Goal: Information Seeking & Learning: Learn about a topic

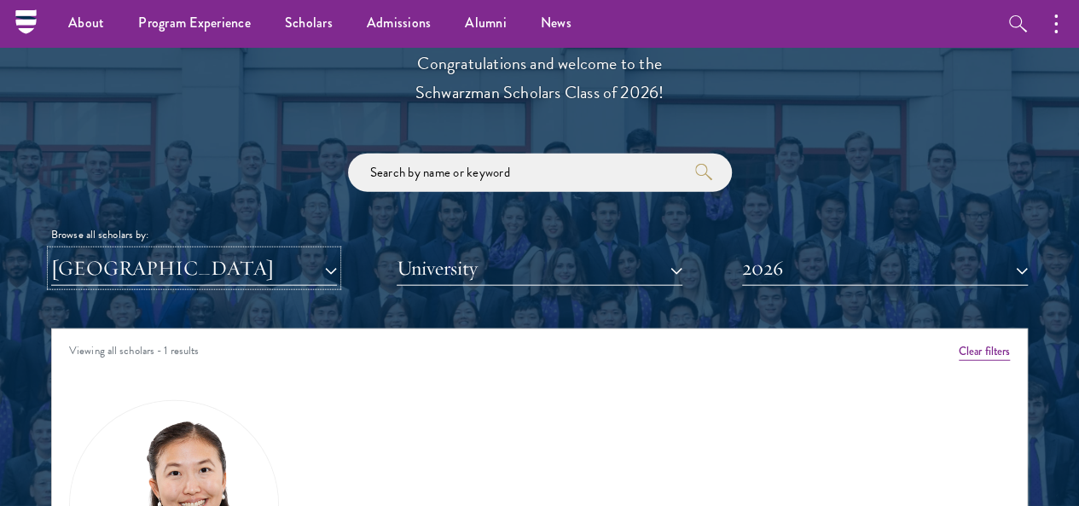
click at [320, 251] on button "[GEOGRAPHIC_DATA]" at bounding box center [194, 268] width 286 height 35
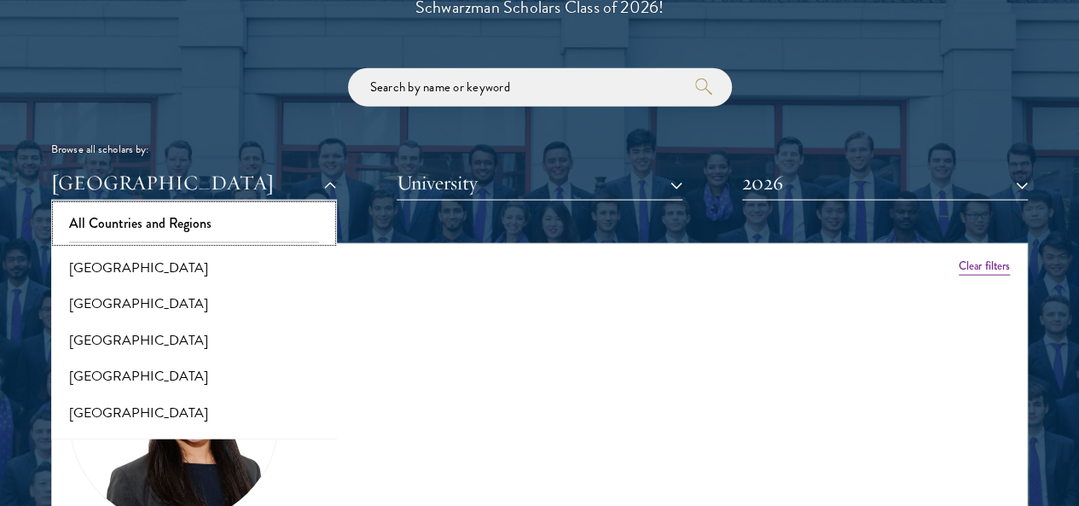
click at [212, 206] on button "All Countries and Regions" at bounding box center [194, 224] width 276 height 36
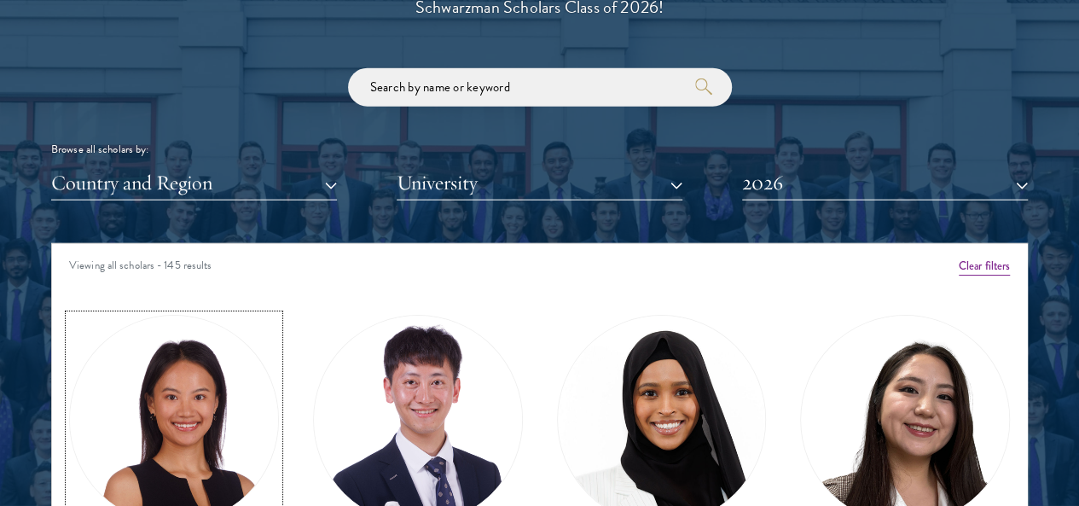
click at [208, 350] on img at bounding box center [174, 420] width 208 height 208
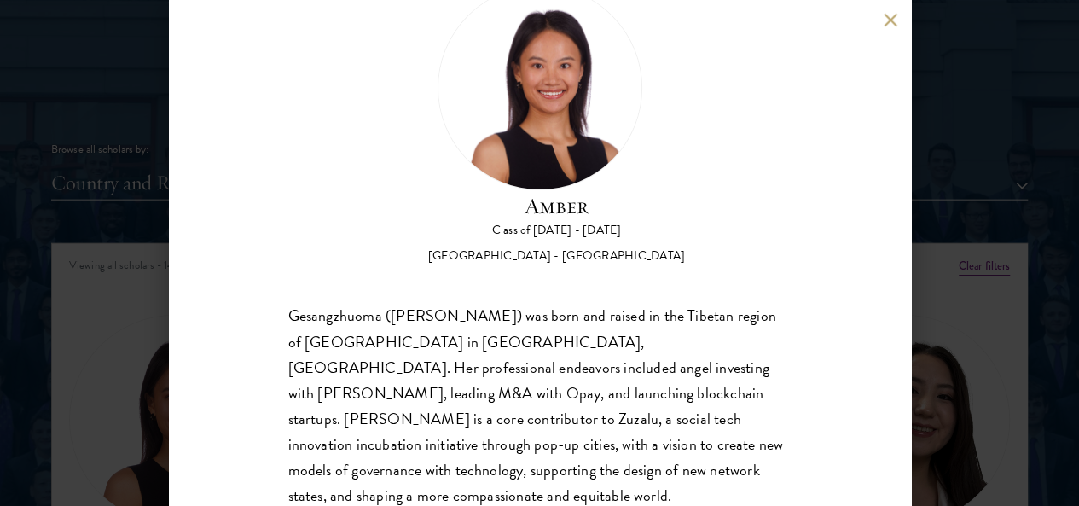
scroll to position [149, 0]
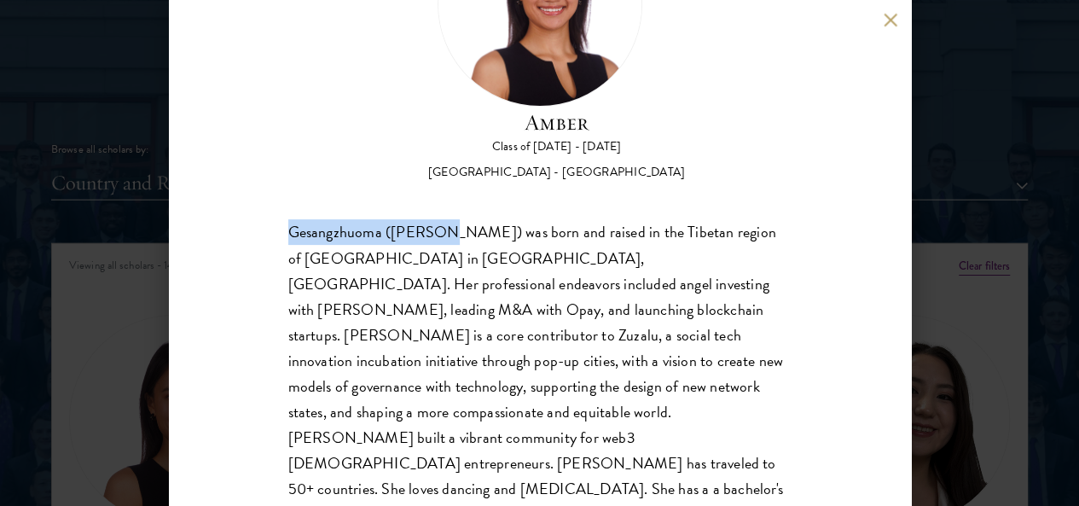
drag, startPoint x: 275, startPoint y: 160, endPoint x: 453, endPoint y: 149, distance: 178.6
click at [453, 149] on div "Amber Class of [DATE] - [DATE] [GEOGRAPHIC_DATA] - [GEOGRAPHIC_DATA] Gesangzhuo…" at bounding box center [540, 253] width 742 height 506
copy div "Gesangzhuoma (Amber)"
click at [889, 24] on button at bounding box center [891, 20] width 15 height 15
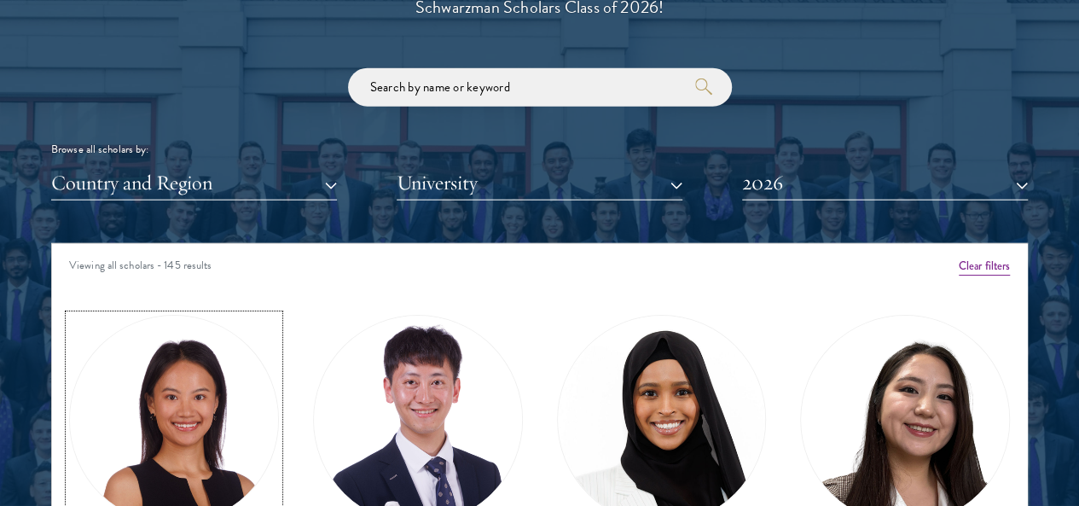
scroll to position [1989, 0]
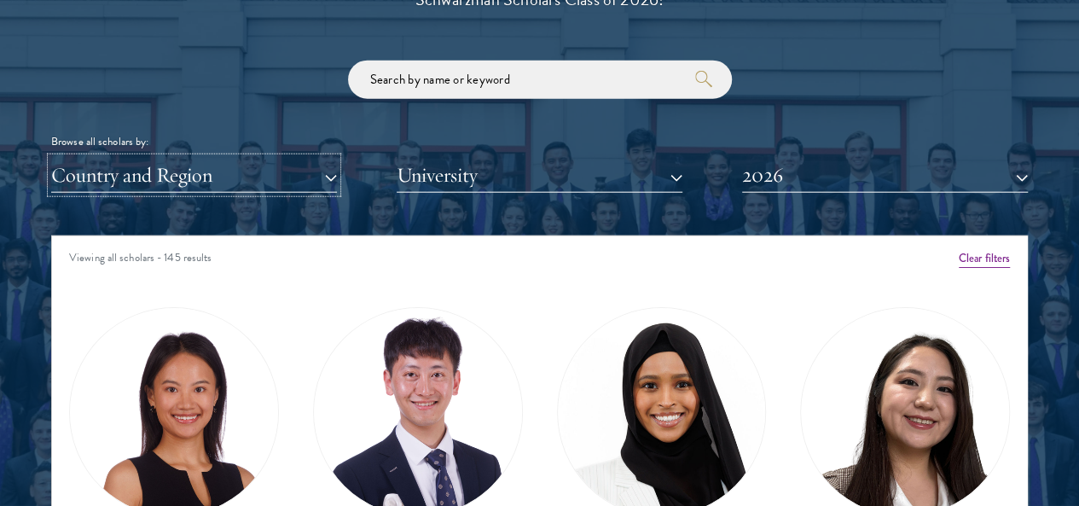
click at [228, 158] on button "Country and Region" at bounding box center [194, 175] width 286 height 35
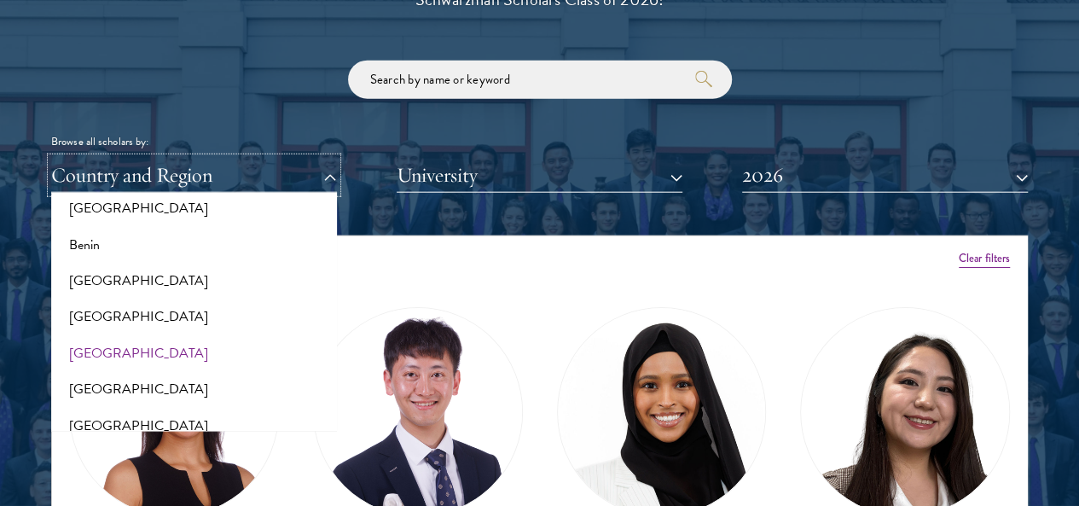
scroll to position [512, 0]
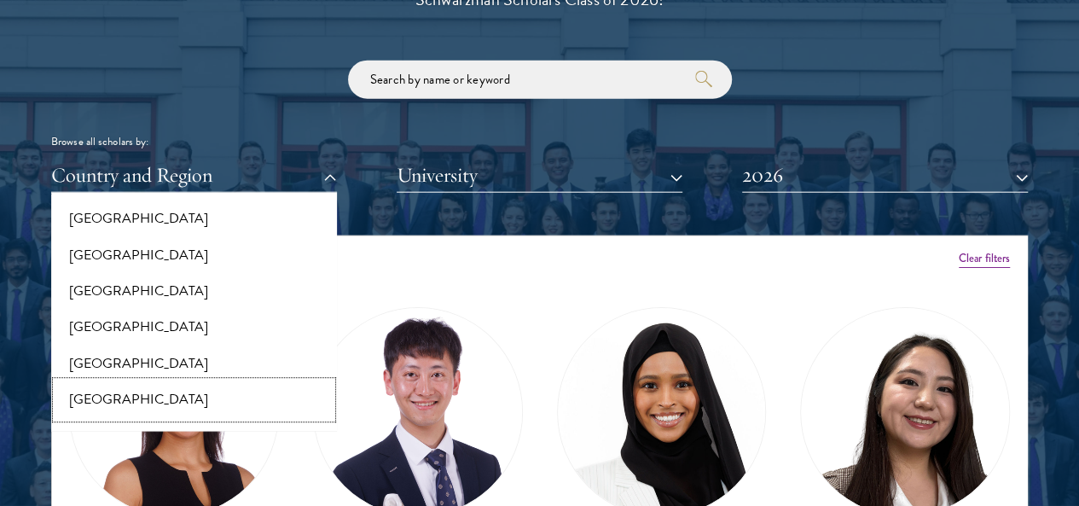
click at [162, 381] on button "[GEOGRAPHIC_DATA]" at bounding box center [194, 399] width 276 height 36
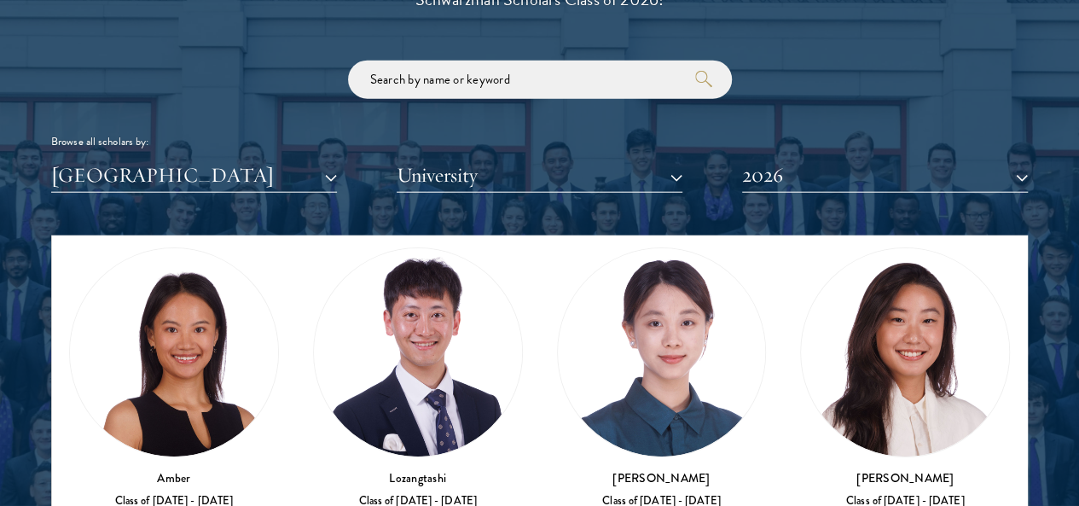
scroll to position [85, 0]
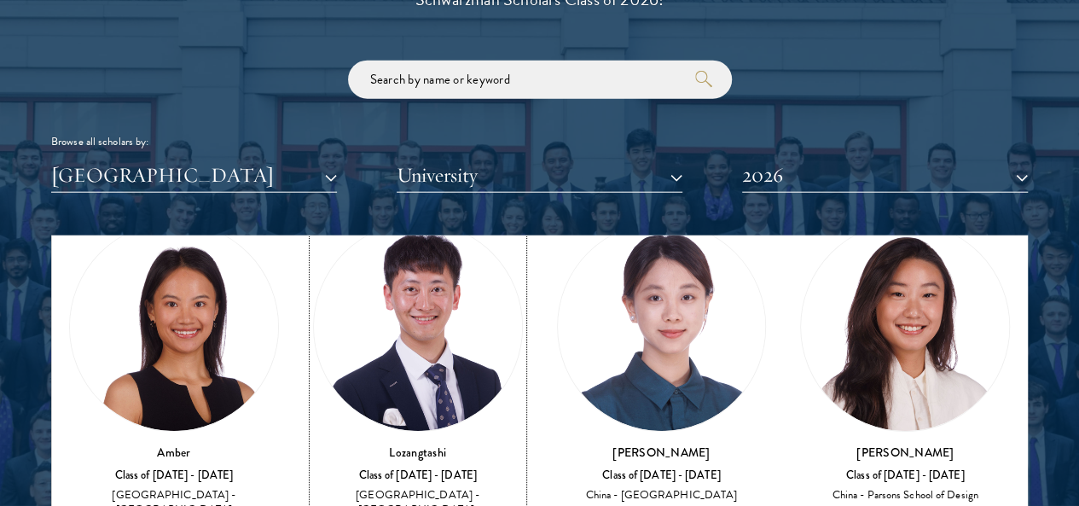
click at [392, 274] on img at bounding box center [418, 327] width 208 height 208
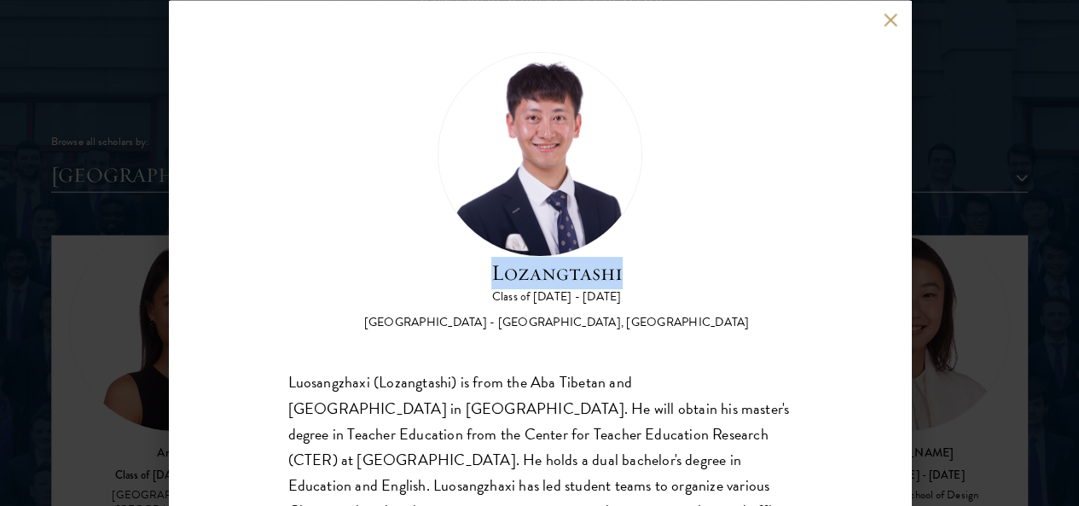
drag, startPoint x: 524, startPoint y: 122, endPoint x: 737, endPoint y: 122, distance: 213.3
click at [737, 122] on div "Lozangtashi Class of [DATE] - [DATE] [GEOGRAPHIC_DATA] - [GEOGRAPHIC_DATA], [GE…" at bounding box center [539, 191] width 503 height 280
copy h2 "Lozangtashi"
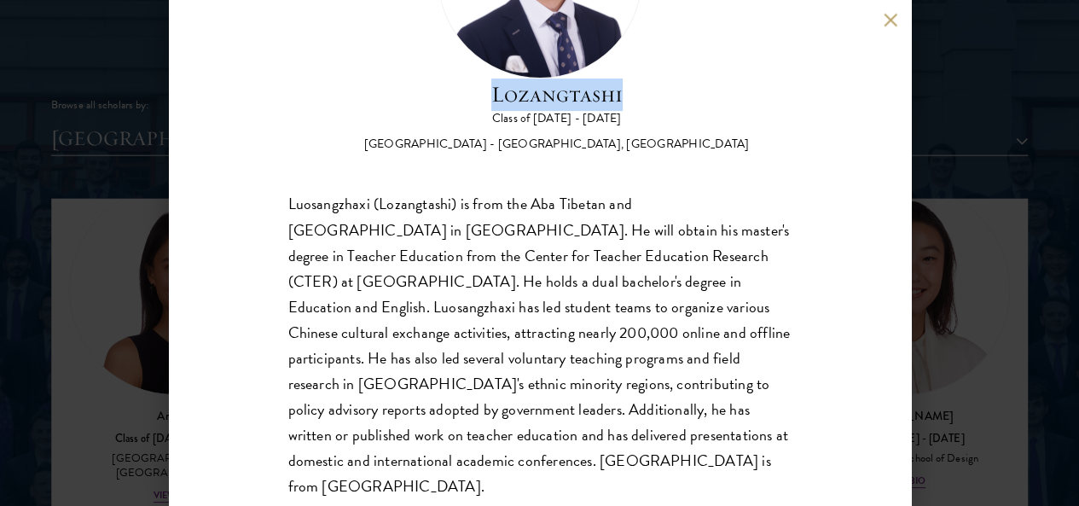
scroll to position [2075, 0]
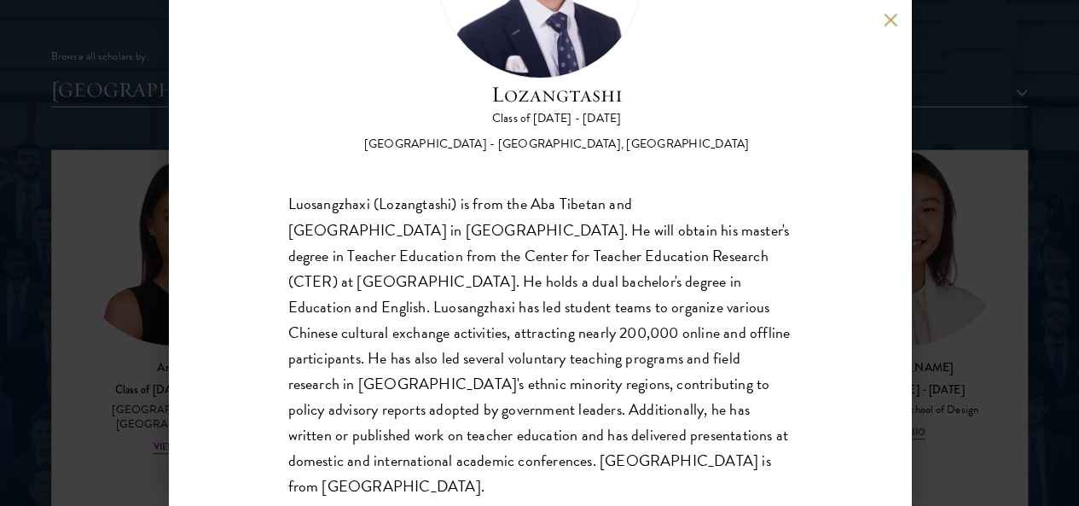
click at [880, 14] on div "Lozangtashi Class of [DATE] - [DATE] [GEOGRAPHIC_DATA] - [GEOGRAPHIC_DATA], [GE…" at bounding box center [540, 253] width 742 height 506
click at [891, 26] on button at bounding box center [891, 20] width 15 height 15
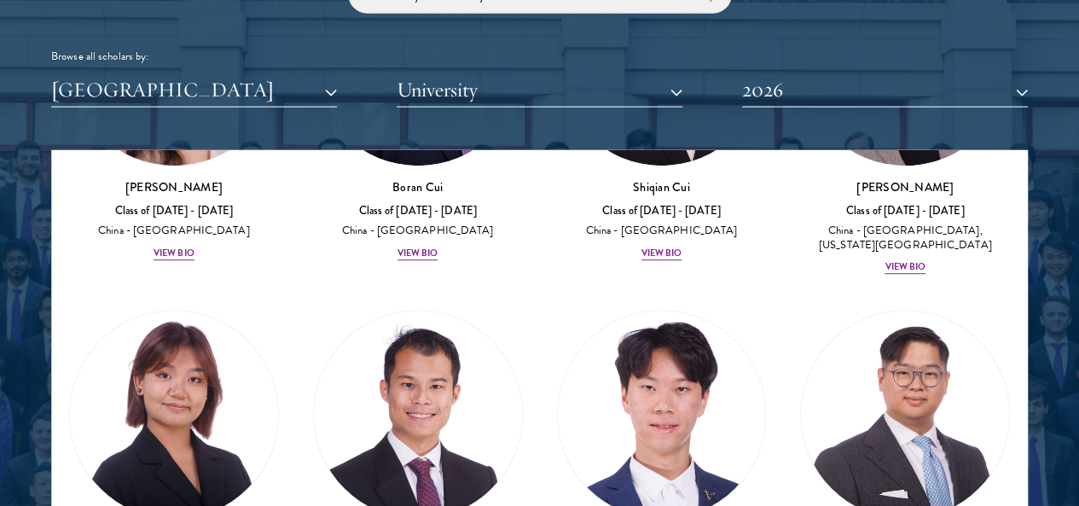
scroll to position [666, 0]
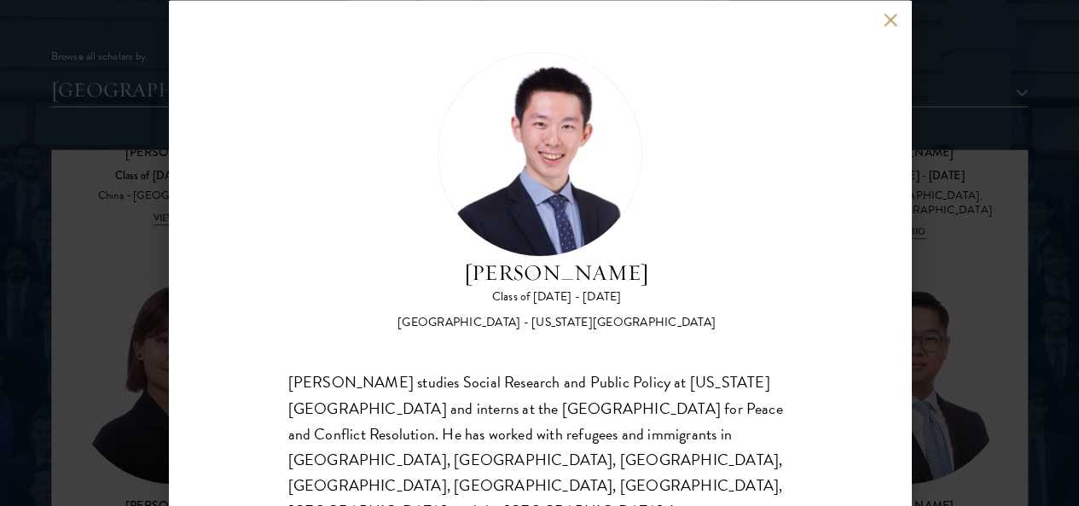
click at [885, 15] on button at bounding box center [891, 20] width 15 height 15
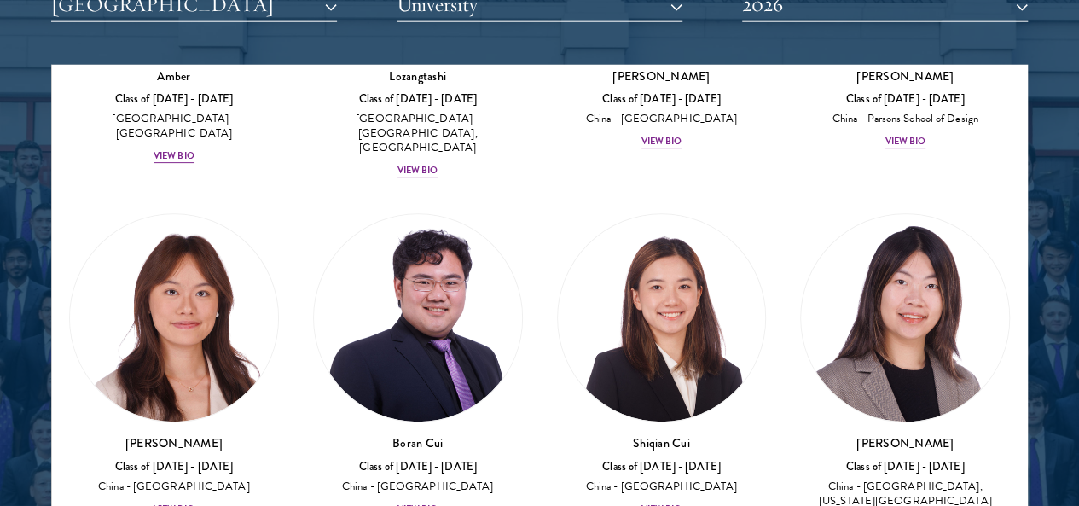
scroll to position [256, 0]
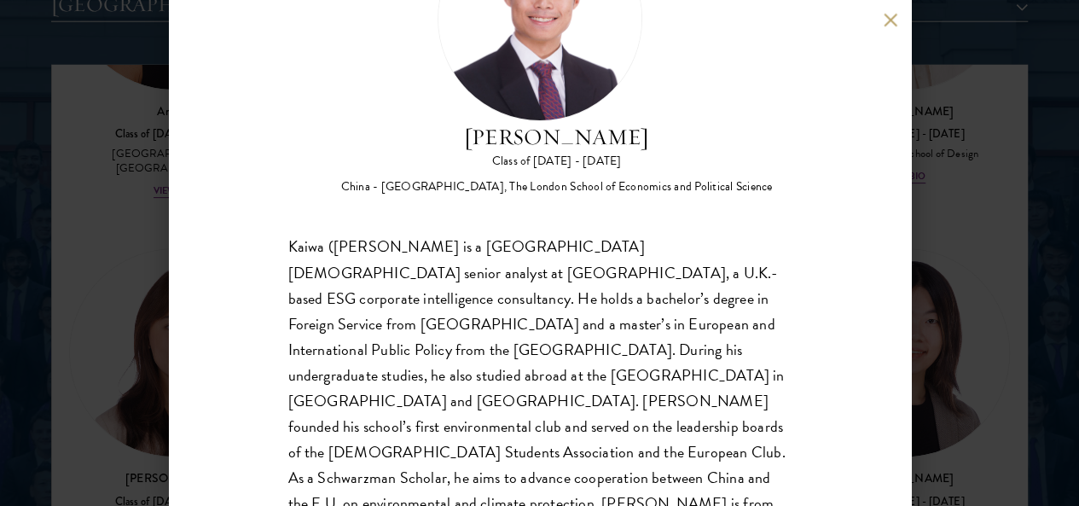
scroll to position [149, 0]
